Goal: Task Accomplishment & Management: Use online tool/utility

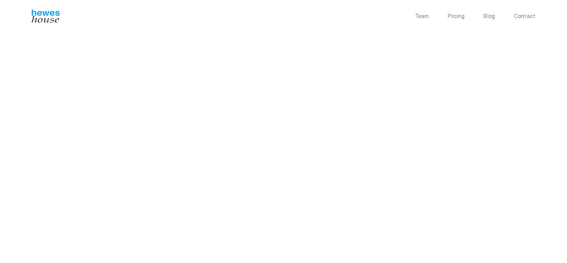
click at [17, 202] on div "Team Pricing Blog Contact Hewes House LLC 54 E. 7th Street, Suite 20 New York, …" at bounding box center [283, 228] width 567 height 457
click at [19, 207] on div "Team Pricing Blog Contact [PERSON_NAME] House LLC [STREET_ADDRESS][US_STATE] Pr…" at bounding box center [283, 228] width 567 height 457
